Goal: Find specific page/section: Find specific page/section

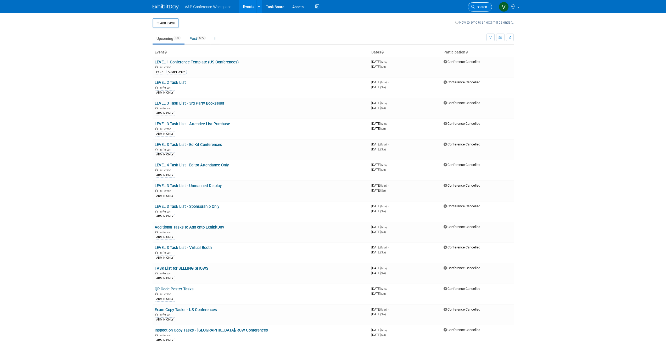
click at [480, 6] on span "Search" at bounding box center [481, 7] width 12 height 4
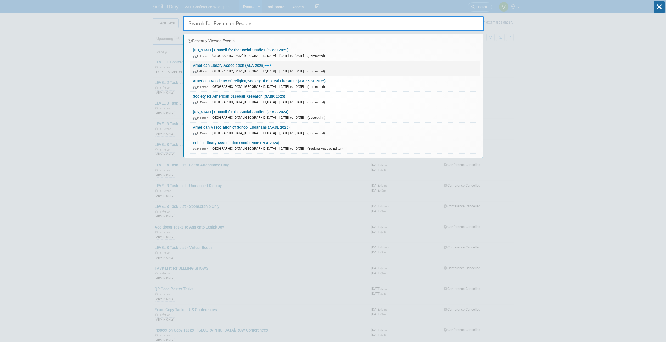
click at [226, 70] on span "[GEOGRAPHIC_DATA], [GEOGRAPHIC_DATA]" at bounding box center [245, 71] width 67 height 4
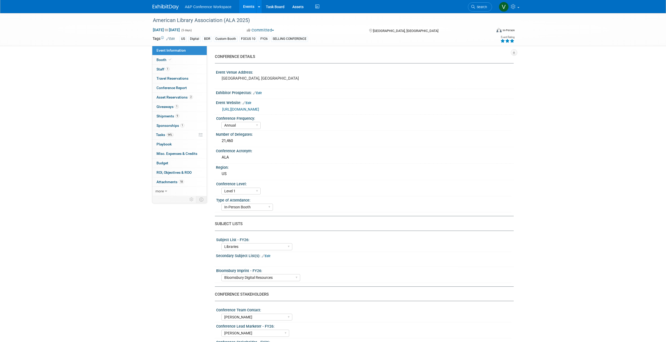
select select "Annual"
select select "Level 1"
select select "In-Person Booth"
select select "Libraries"
select select "Bloomsbury Digital Resources"
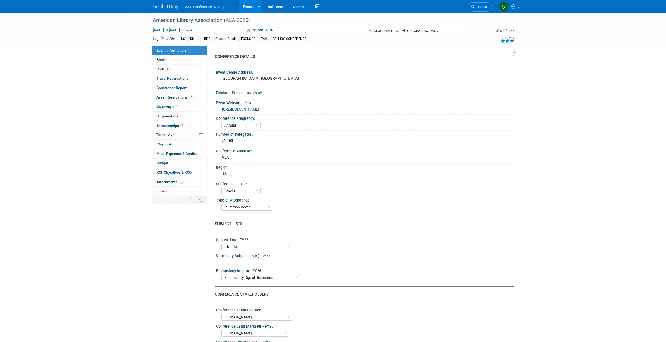
select select "Anne Weston"
select select "Michelle Kelly"
select select "Rosalie Love"
select select "BDR Product Awareness and Trial Generation​"
click at [176, 85] on link "Conference Report" at bounding box center [179, 87] width 54 height 9
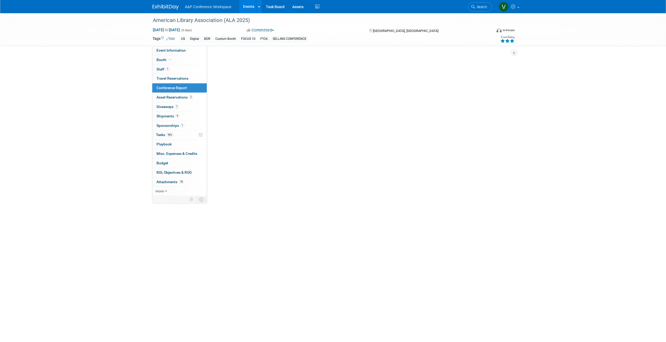
select select "YES"
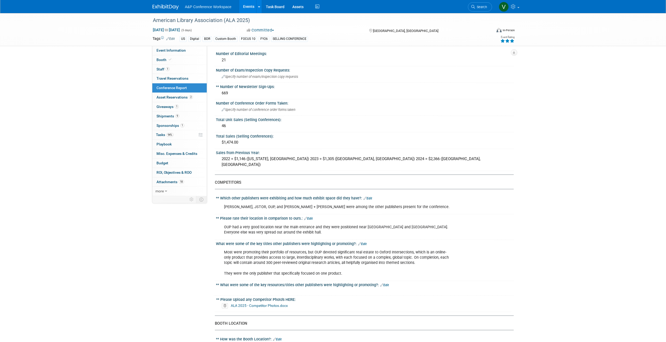
scroll to position [183, 0]
